Goal: Task Accomplishment & Management: Complete application form

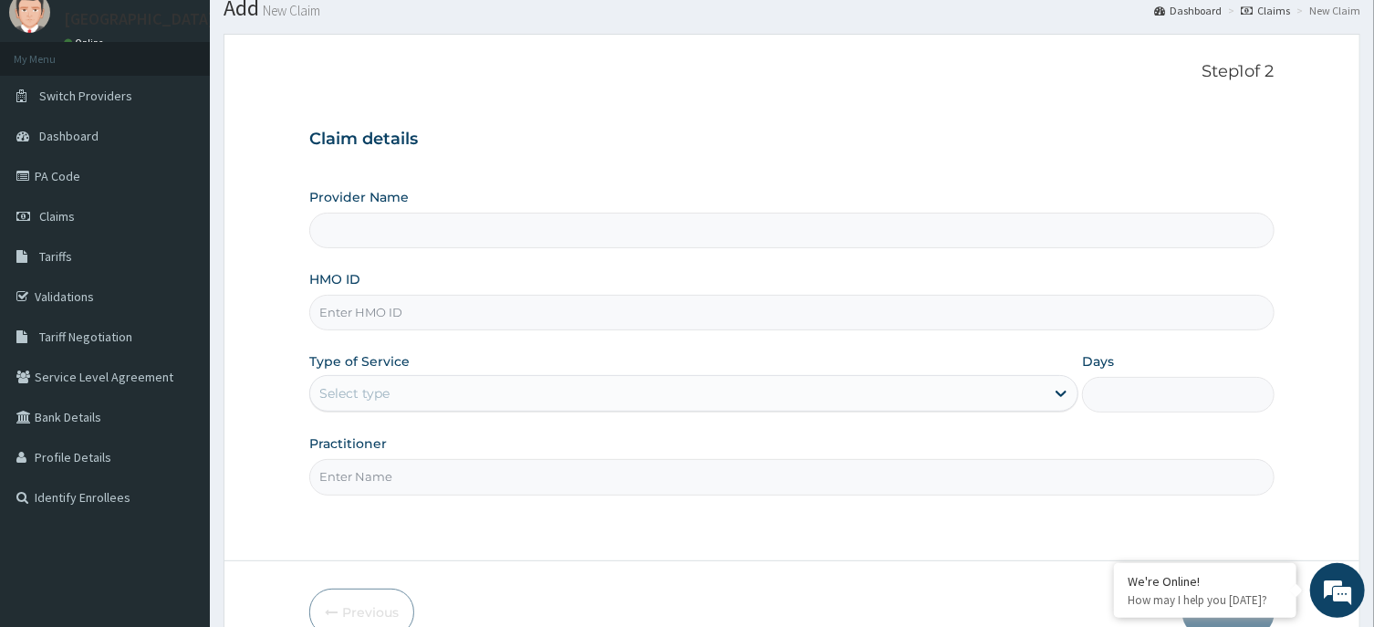
type input "[GEOGRAPHIC_DATA], Agege [[GEOGRAPHIC_DATA]]"
click at [338, 321] on input "HMO ID" at bounding box center [791, 313] width 965 height 36
paste input "TAX/10249/C"
type input "TAX/10249/C"
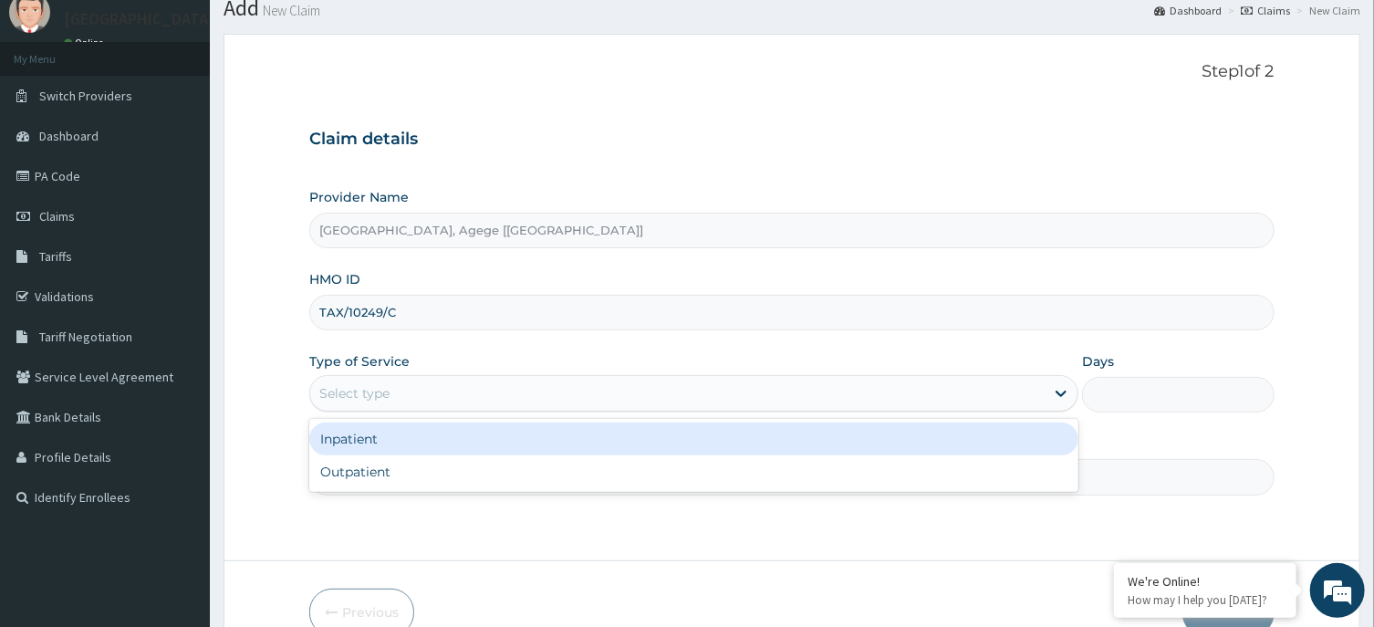
click at [447, 392] on div "Select type" at bounding box center [677, 393] width 735 height 29
click at [430, 435] on div "Inpatient" at bounding box center [693, 438] width 769 height 33
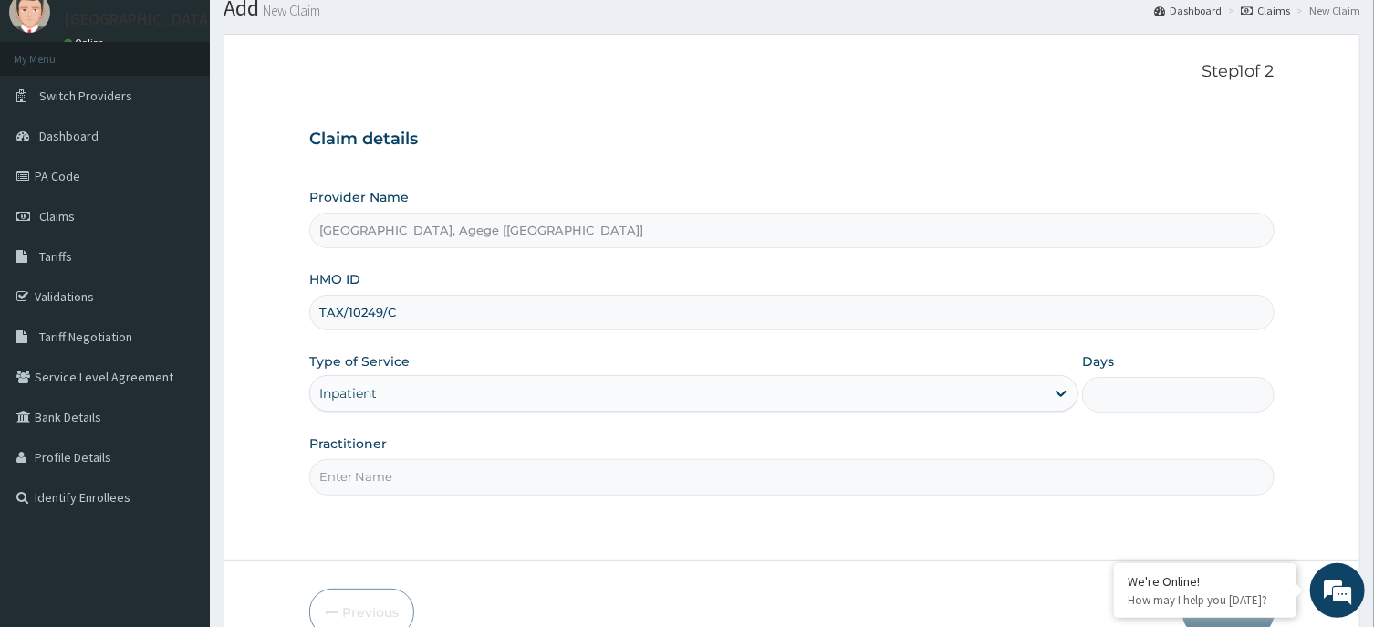
click at [417, 480] on input "Practitioner" at bounding box center [791, 477] width 965 height 36
type input "DR [PERSON_NAME]"
click at [1159, 387] on input "Days" at bounding box center [1178, 395] width 193 height 36
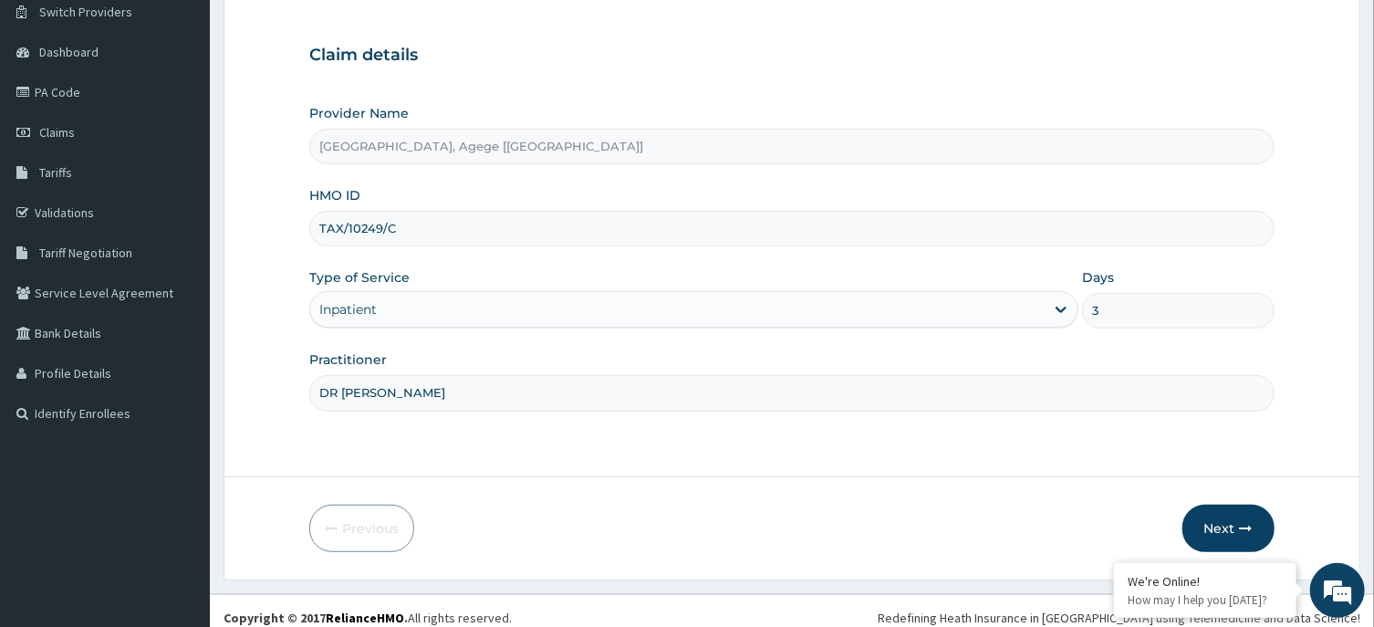
scroll to position [161, 0]
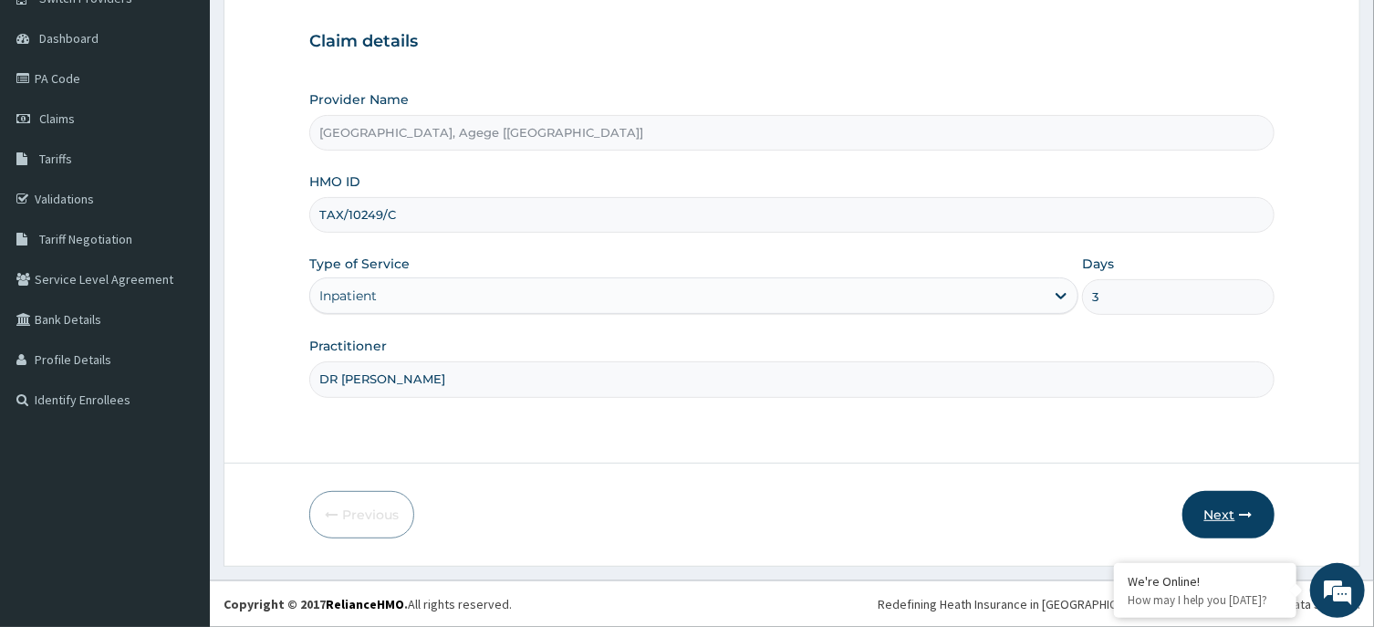
type input "3"
click at [1217, 513] on button "Next" at bounding box center [1229, 514] width 92 height 47
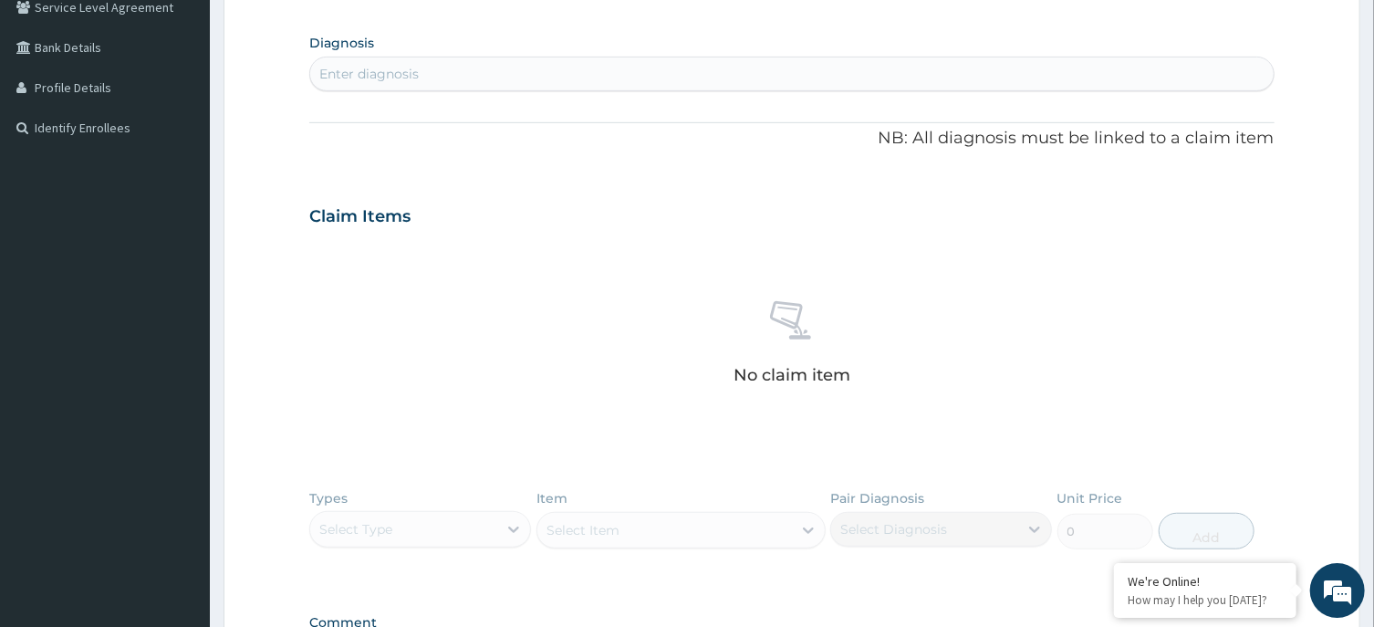
scroll to position [454, 0]
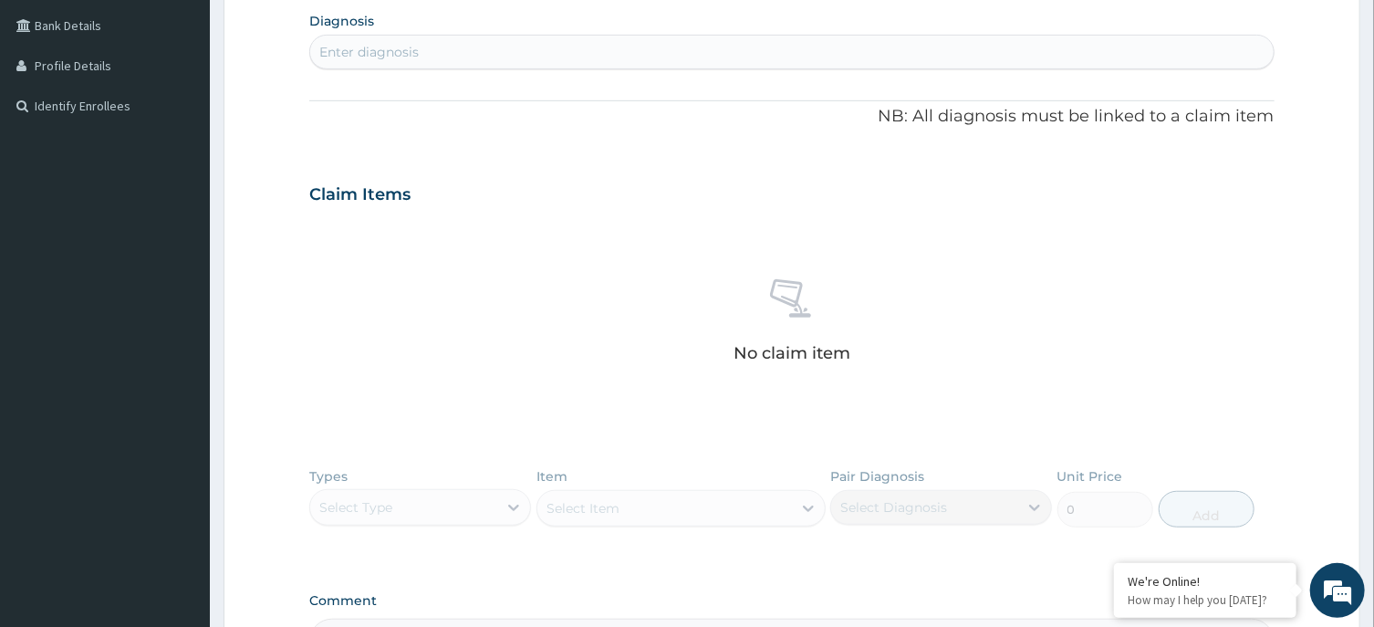
click at [424, 56] on div "Enter diagnosis" at bounding box center [791, 51] width 963 height 29
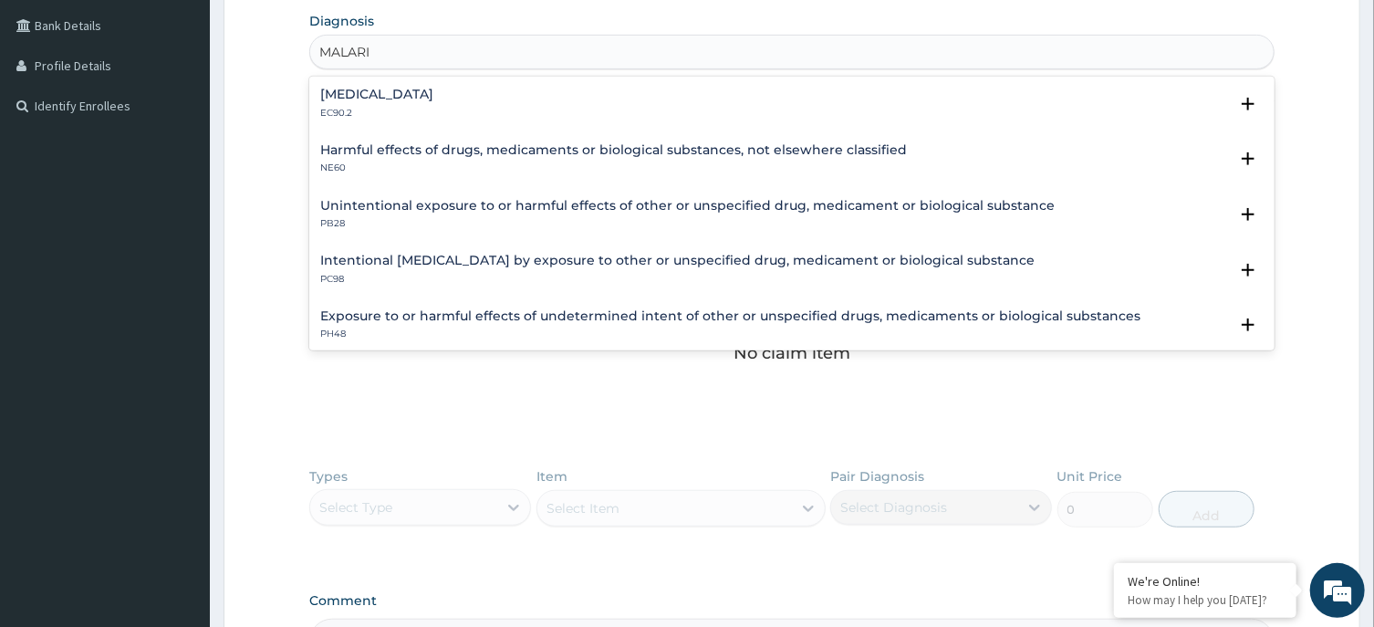
type input "[MEDICAL_DATA]"
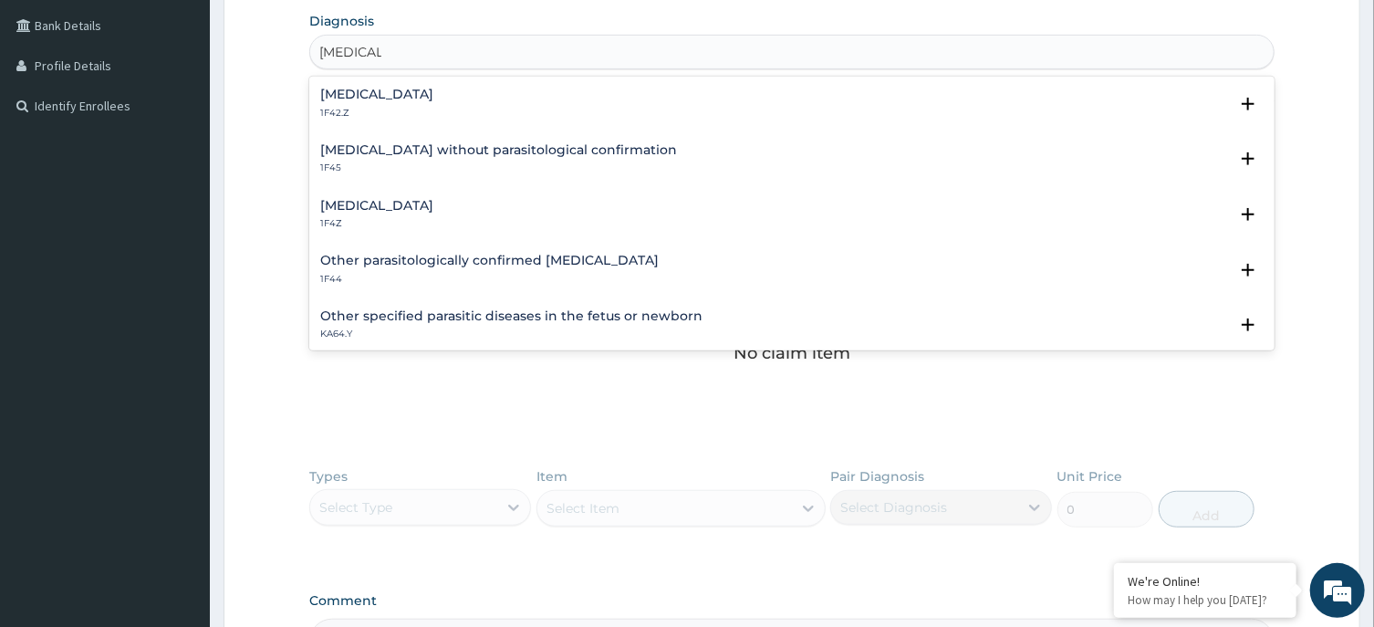
click at [411, 208] on h4 "[MEDICAL_DATA]" at bounding box center [376, 206] width 113 height 14
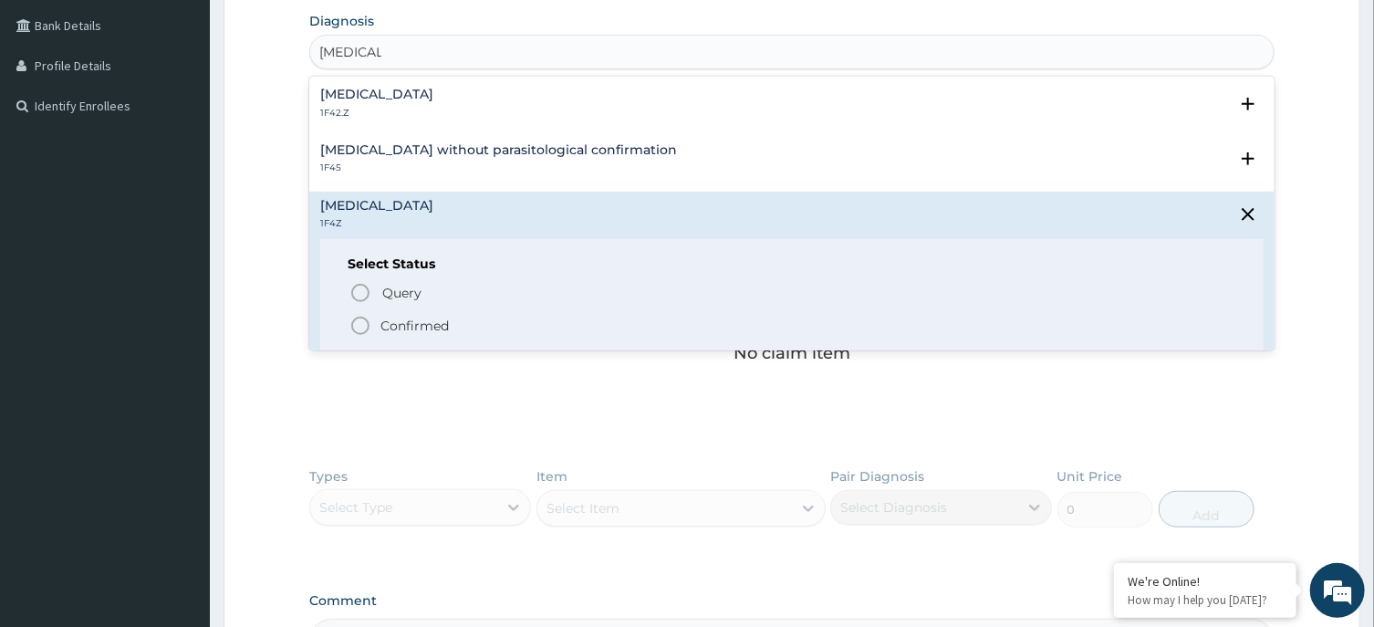
click at [401, 319] on p "Confirmed" at bounding box center [415, 326] width 68 height 18
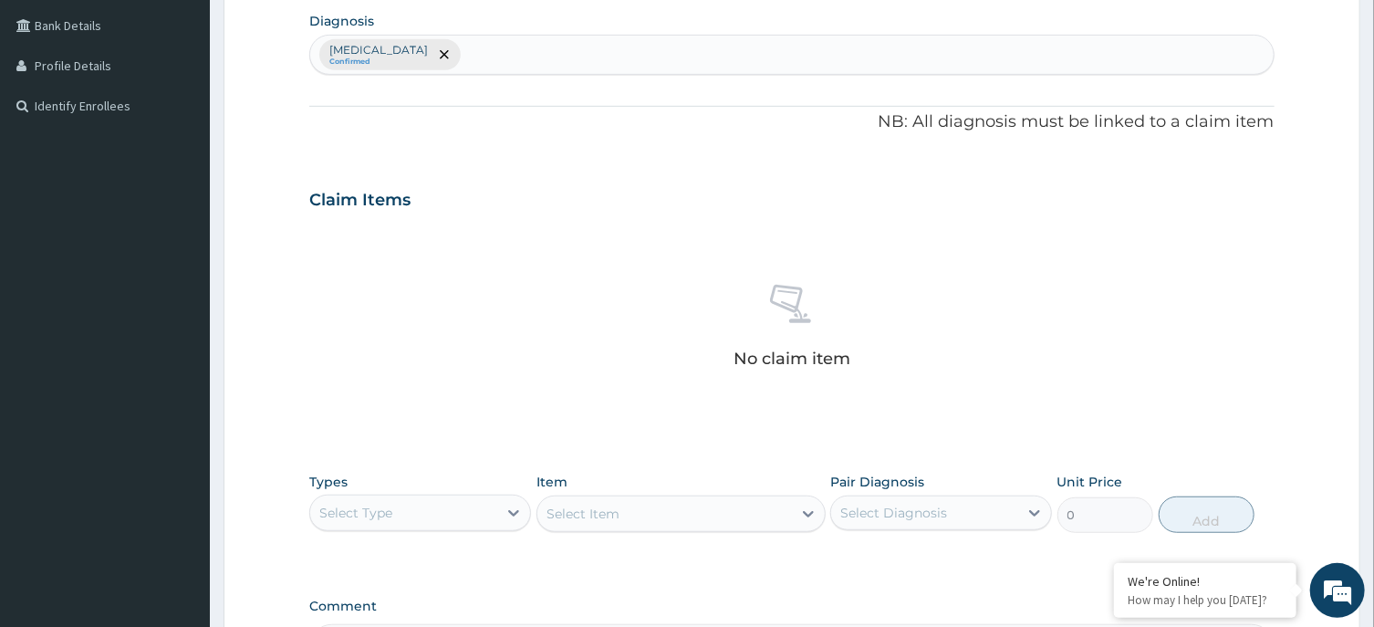
scroll to position [689, 0]
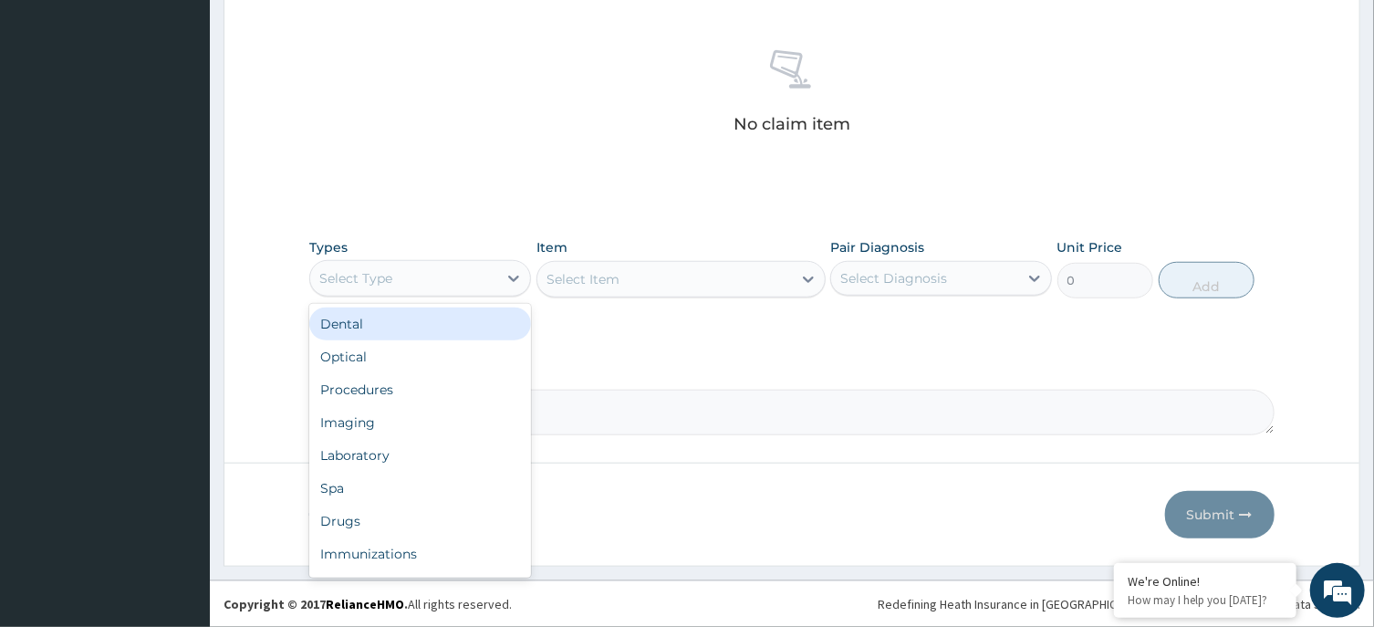
click at [440, 283] on div "Select Type" at bounding box center [403, 278] width 187 height 29
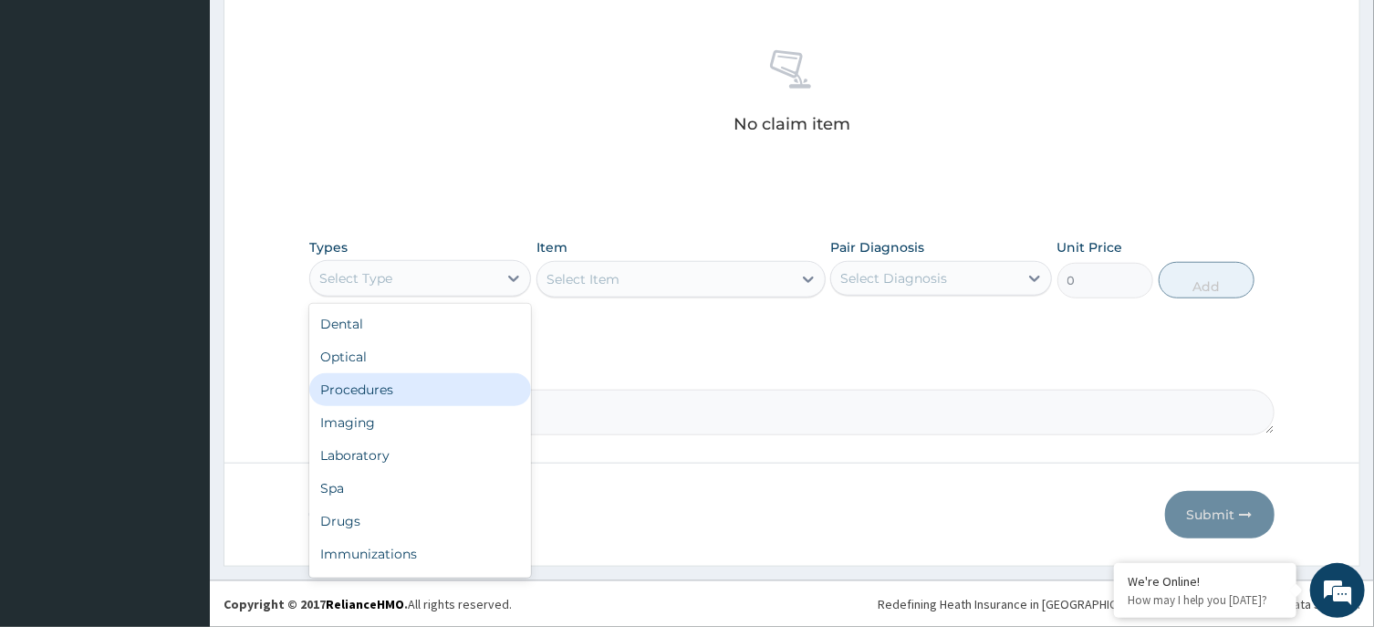
click at [401, 388] on div "Procedures" at bounding box center [420, 389] width 222 height 33
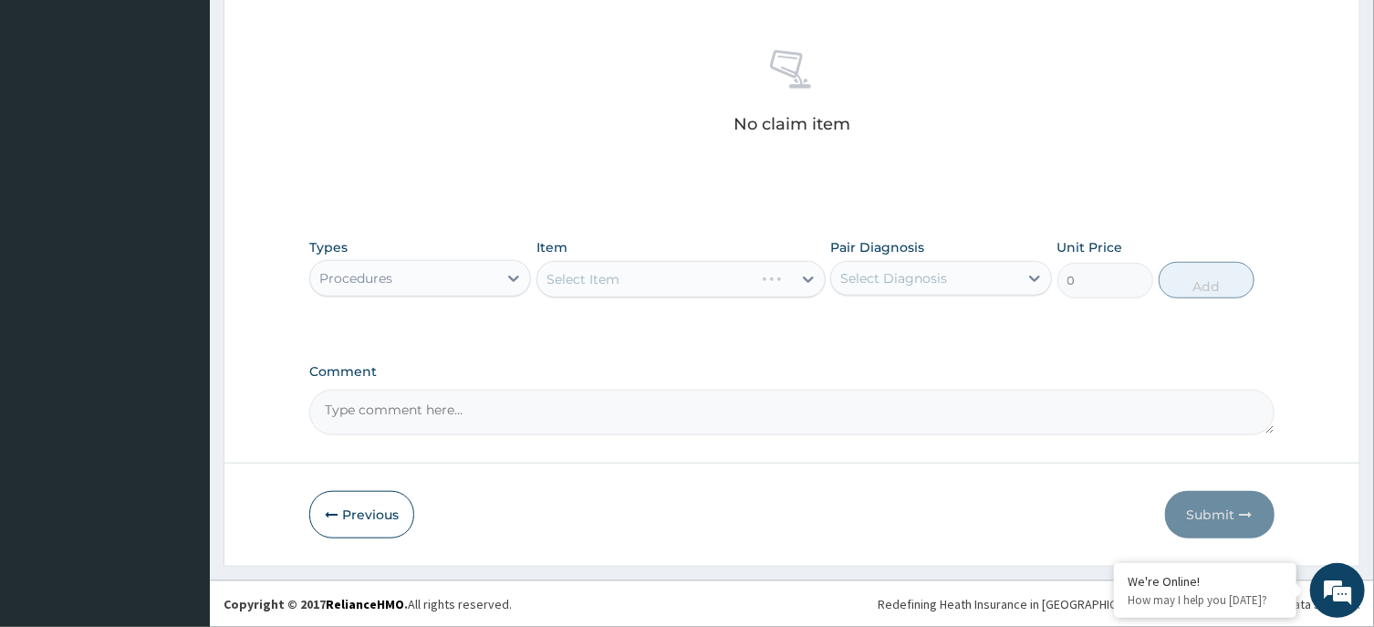
click at [628, 288] on div "Select Item" at bounding box center [681, 279] width 289 height 36
click at [641, 266] on div "Select Item" at bounding box center [681, 279] width 289 height 36
click at [751, 282] on div "Select Item" at bounding box center [664, 279] width 255 height 29
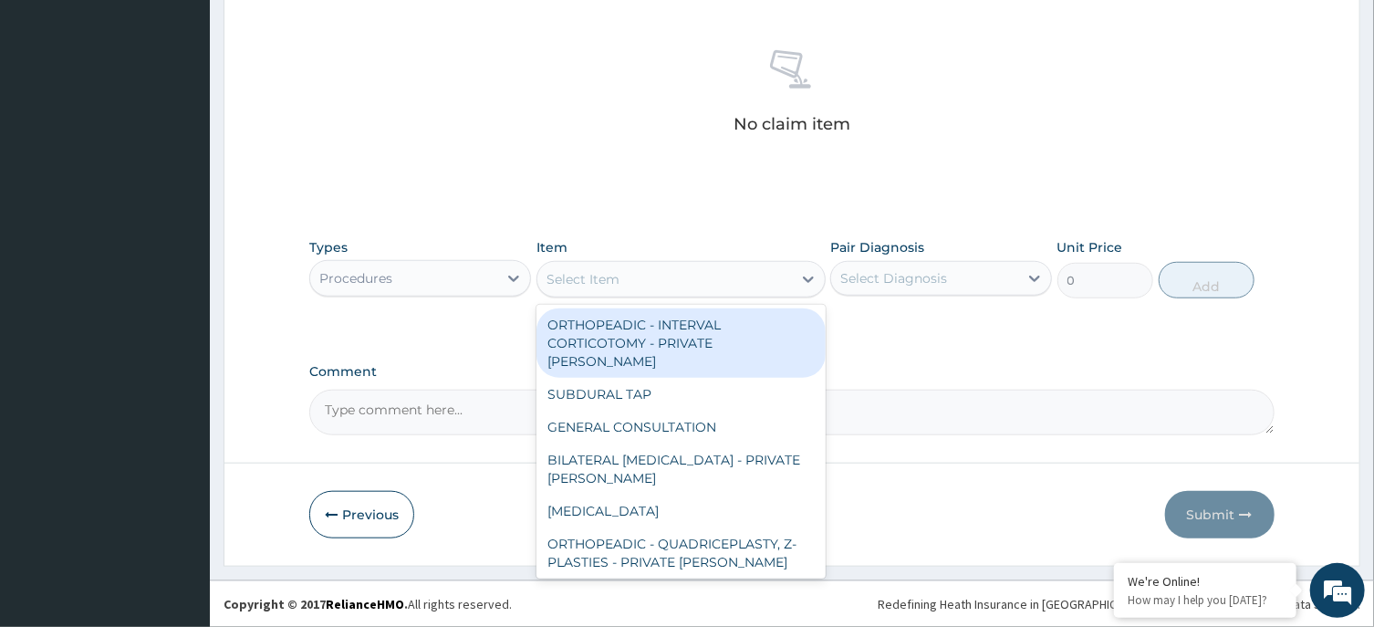
type input "E"
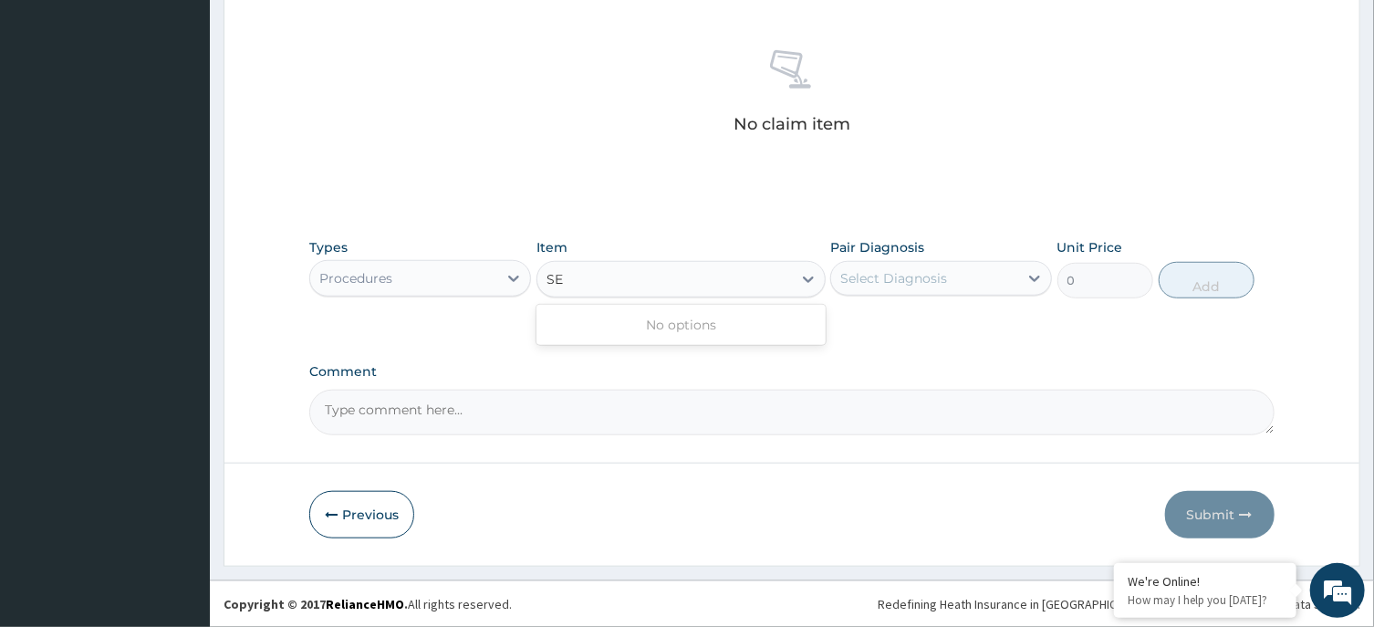
type input "S"
type input "SEMI PRIVATE"
click at [649, 279] on div "Select Item" at bounding box center [664, 279] width 255 height 29
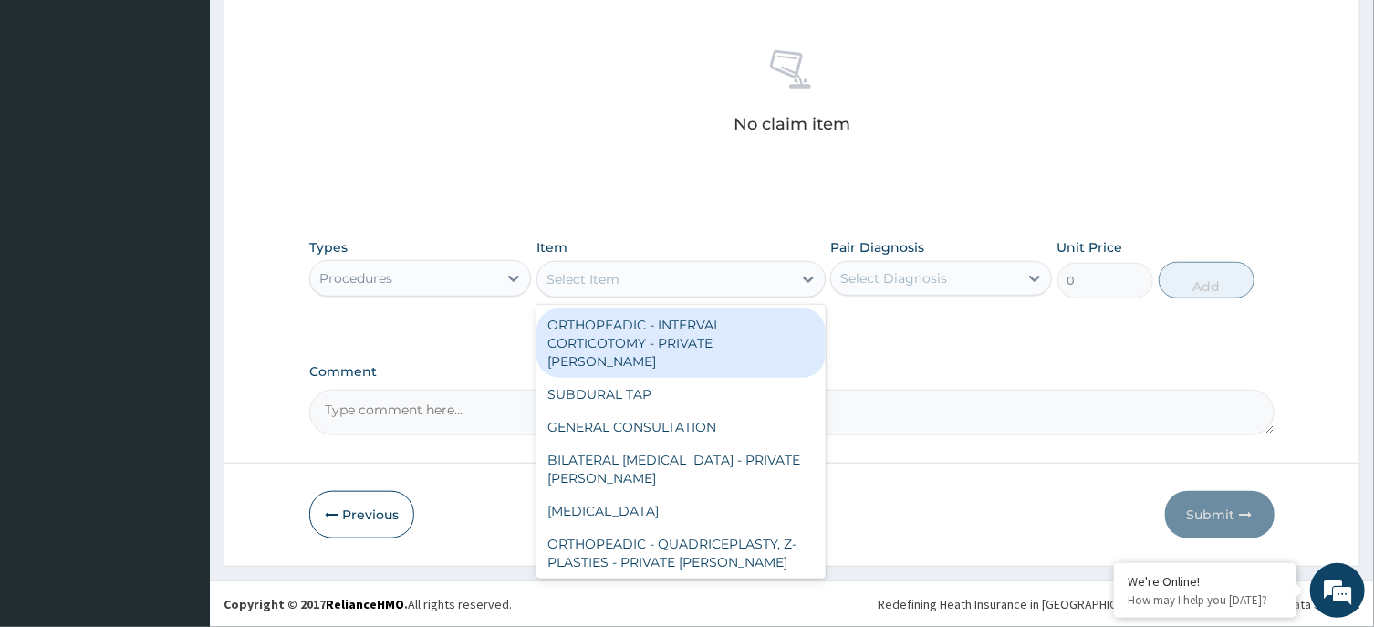
click at [649, 279] on div "Select Item" at bounding box center [664, 279] width 255 height 29
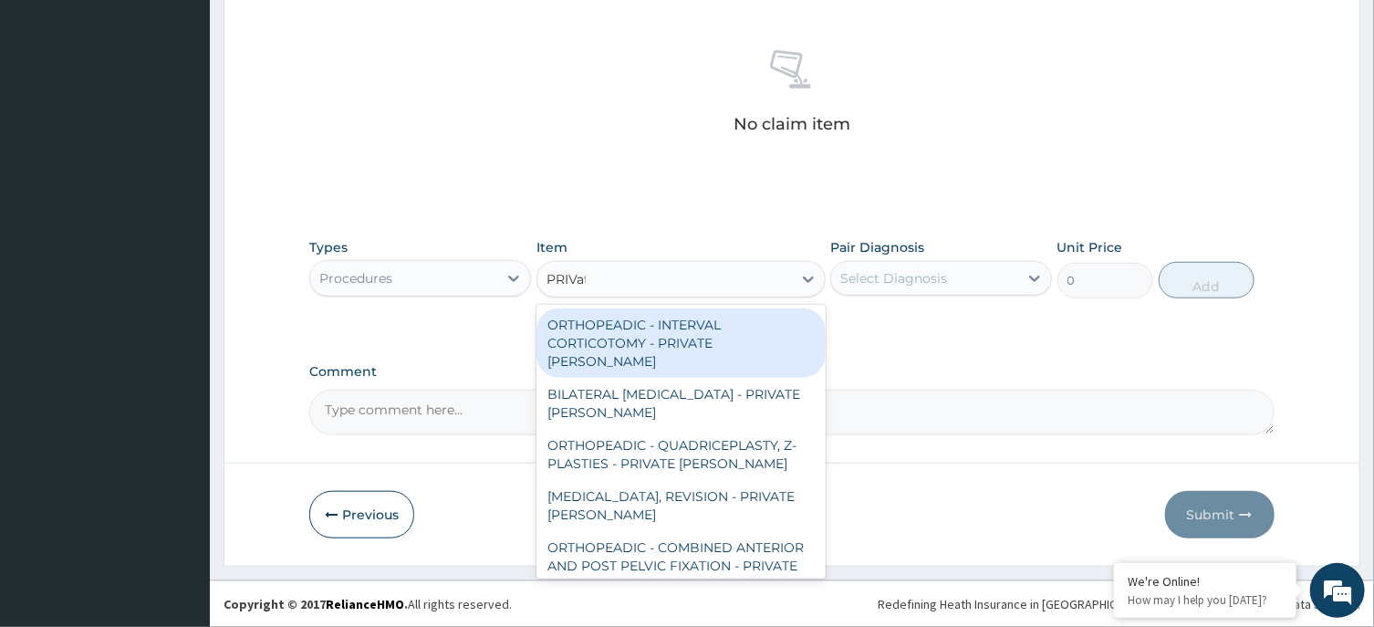
type input "PRIVate"
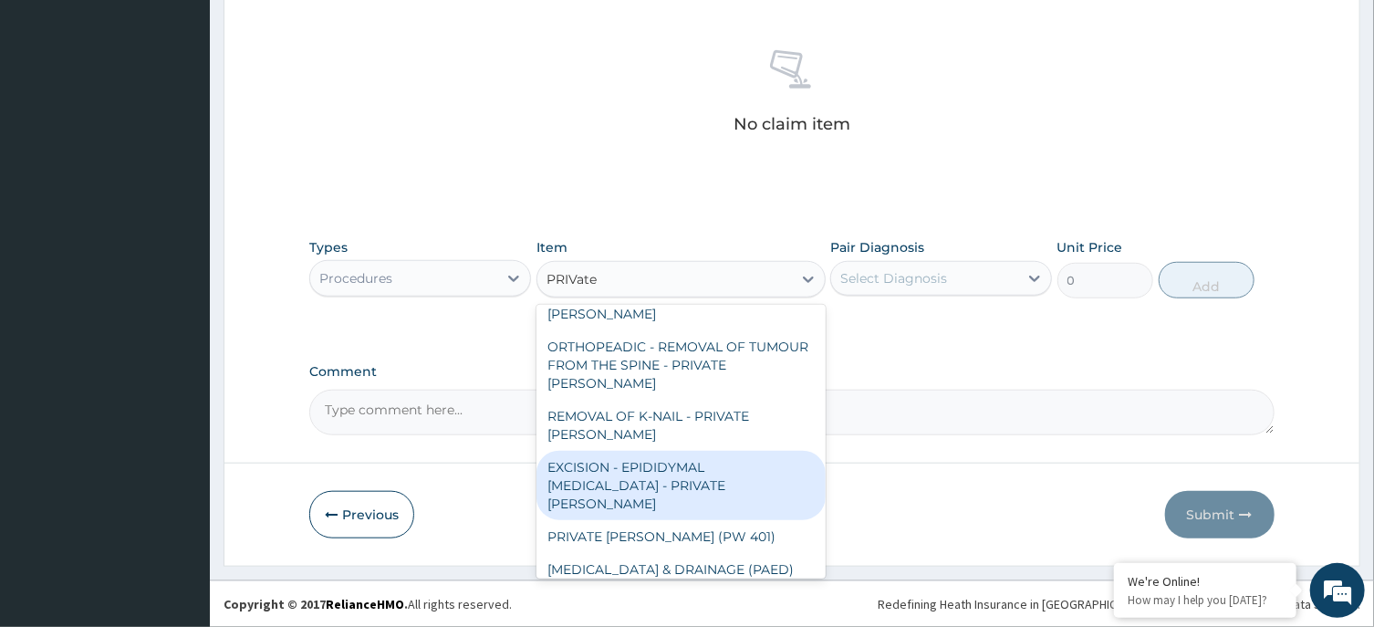
scroll to position [1834, 0]
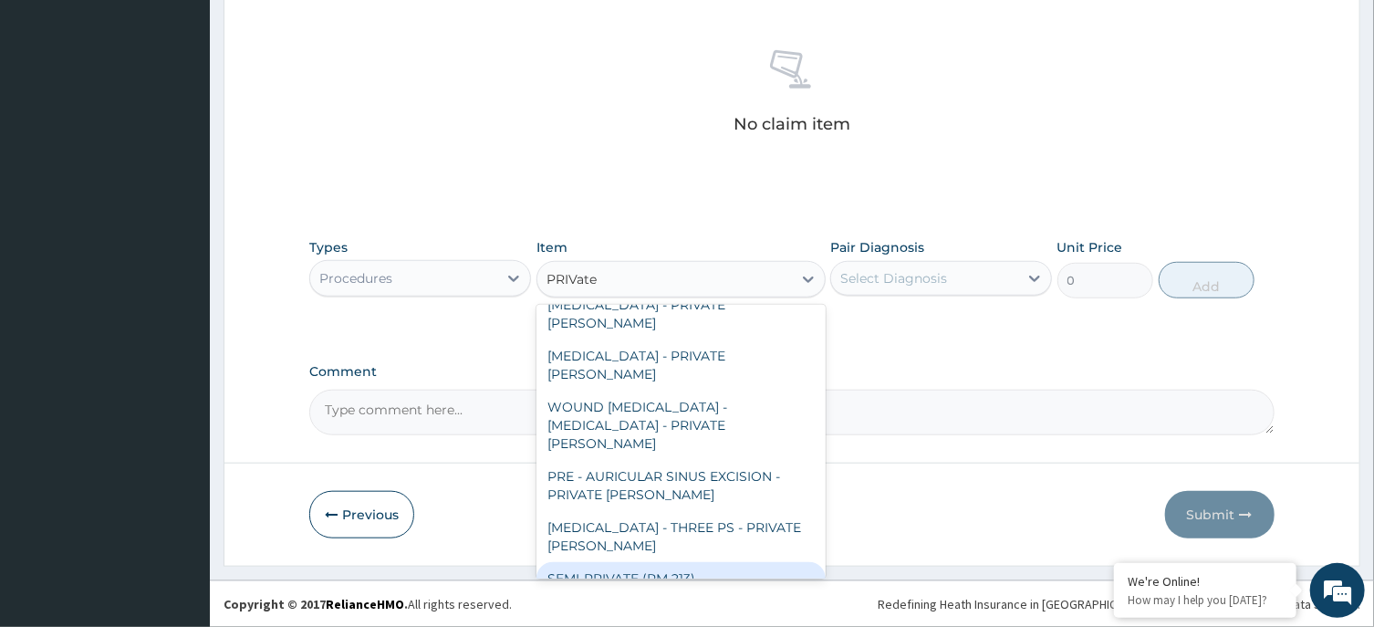
click at [697, 562] on div "SEMI-PRIVATE (RM 213)" at bounding box center [681, 578] width 289 height 33
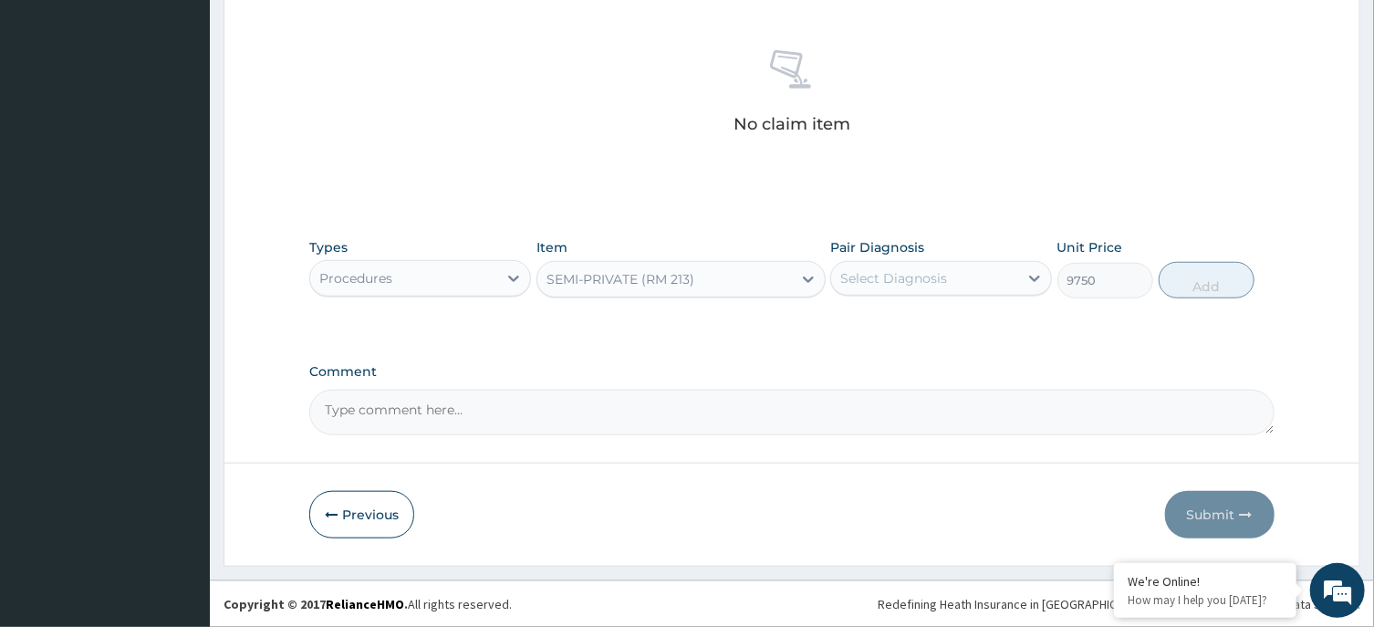
type input "9750"
